Goal: Task Accomplishment & Management: Manage account settings

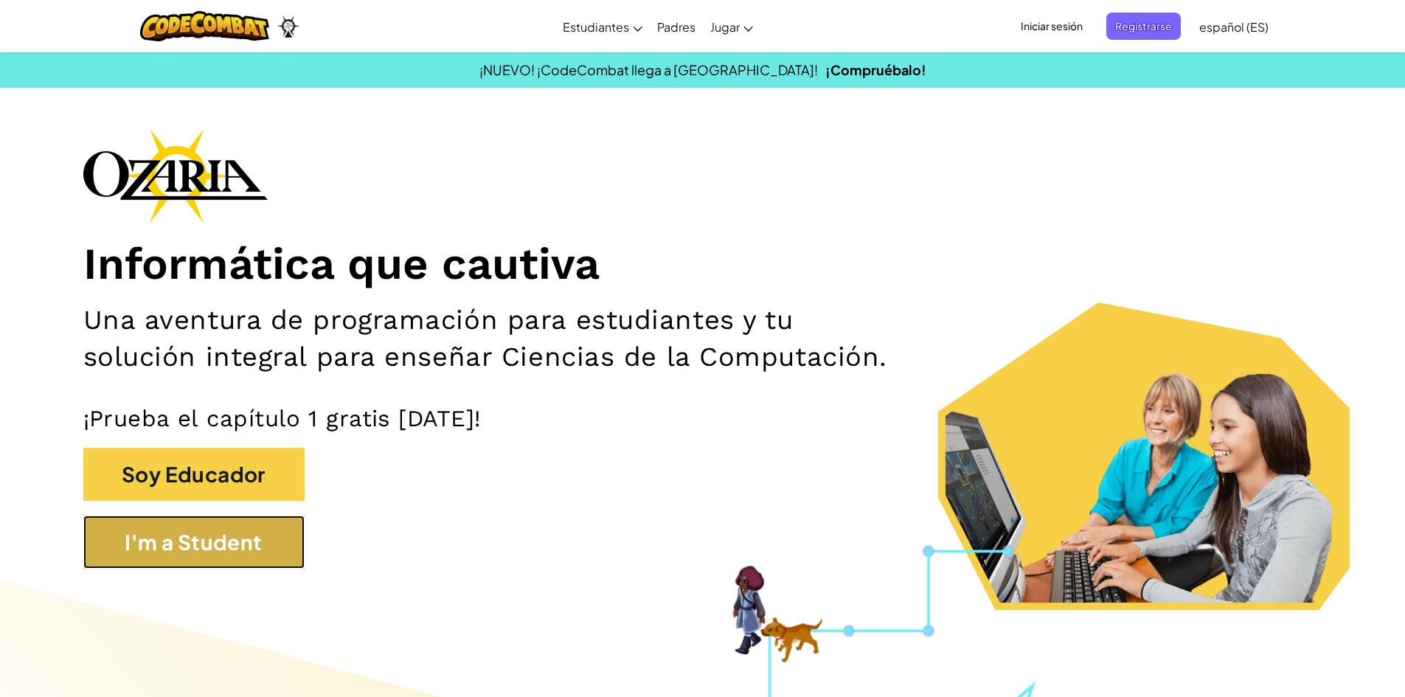
click at [220, 531] on button "I'm a Student" at bounding box center [193, 541] width 221 height 53
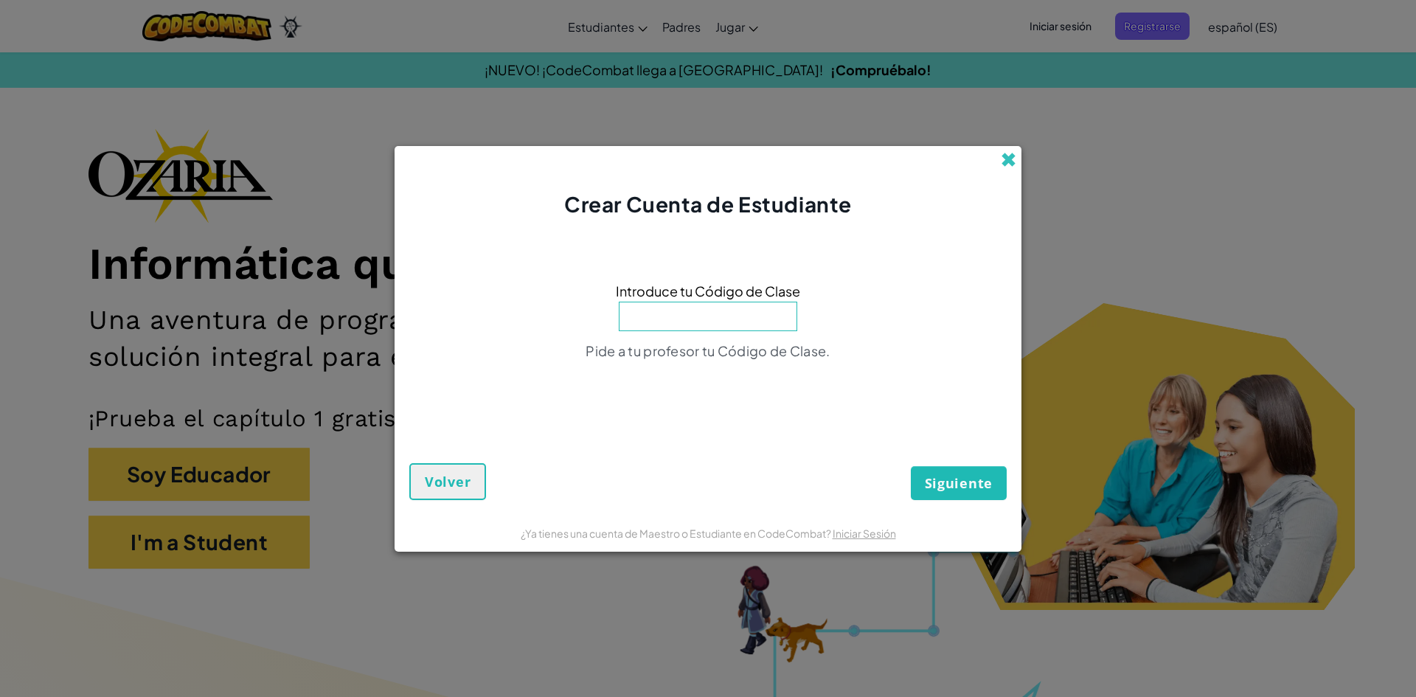
click at [1001, 155] on span at bounding box center [1008, 159] width 15 height 15
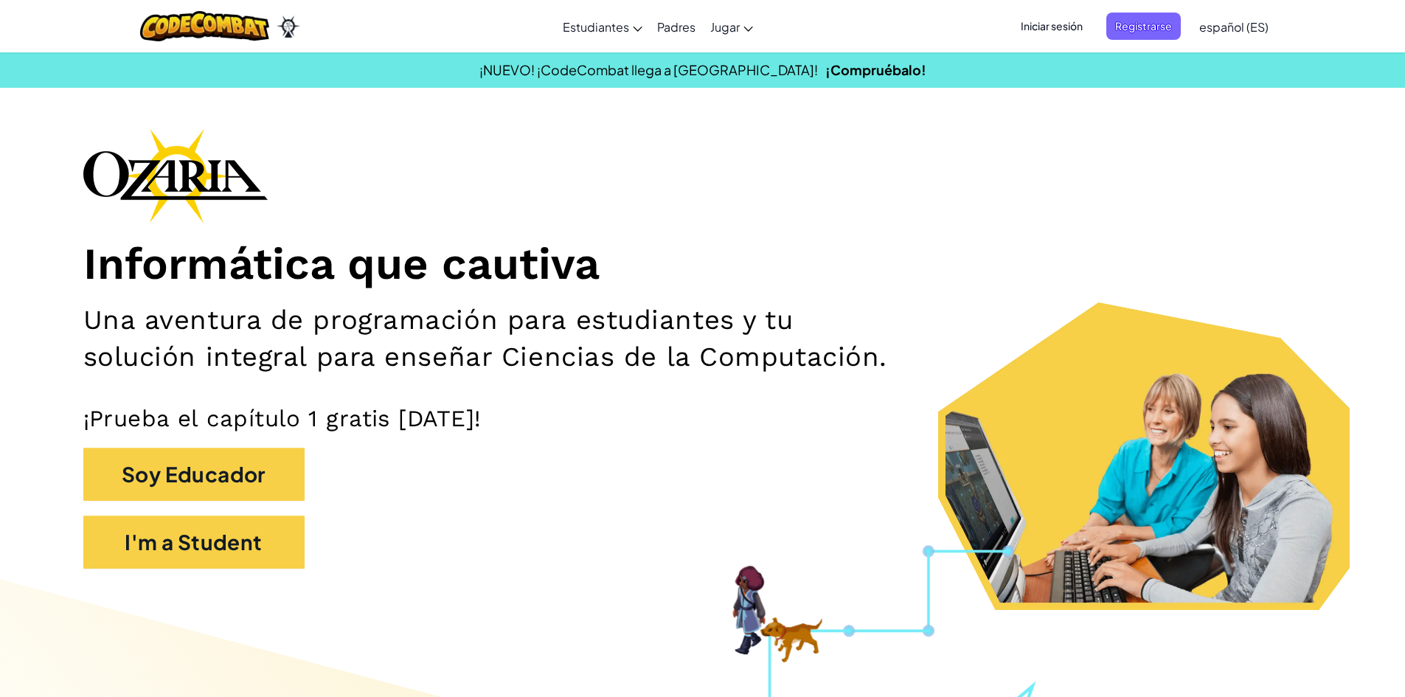
click at [1041, 27] on span "Iniciar sesión" at bounding box center [1052, 26] width 80 height 27
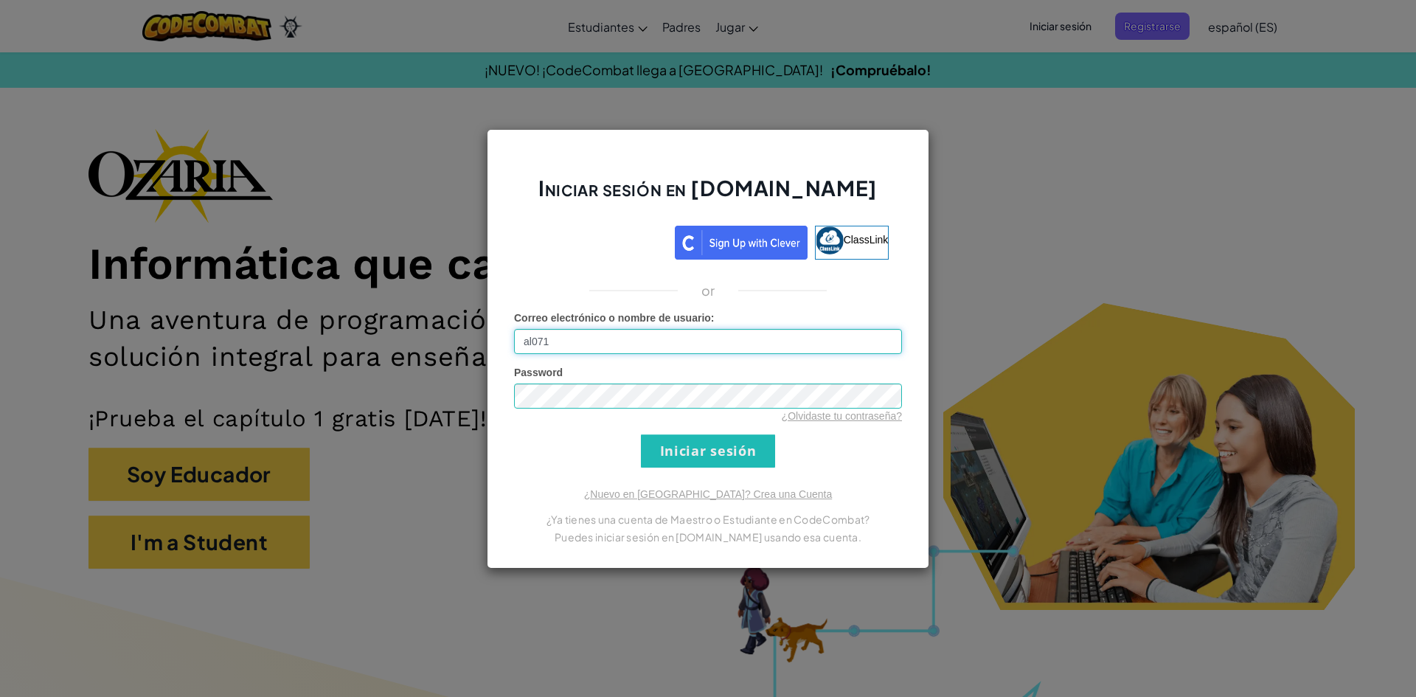
type input "[EMAIL_ADDRESS][DOMAIN_NAME]"
click at [641, 434] on input "Iniciar sesión" at bounding box center [708, 450] width 134 height 33
